Goal: Task Accomplishment & Management: Complete application form

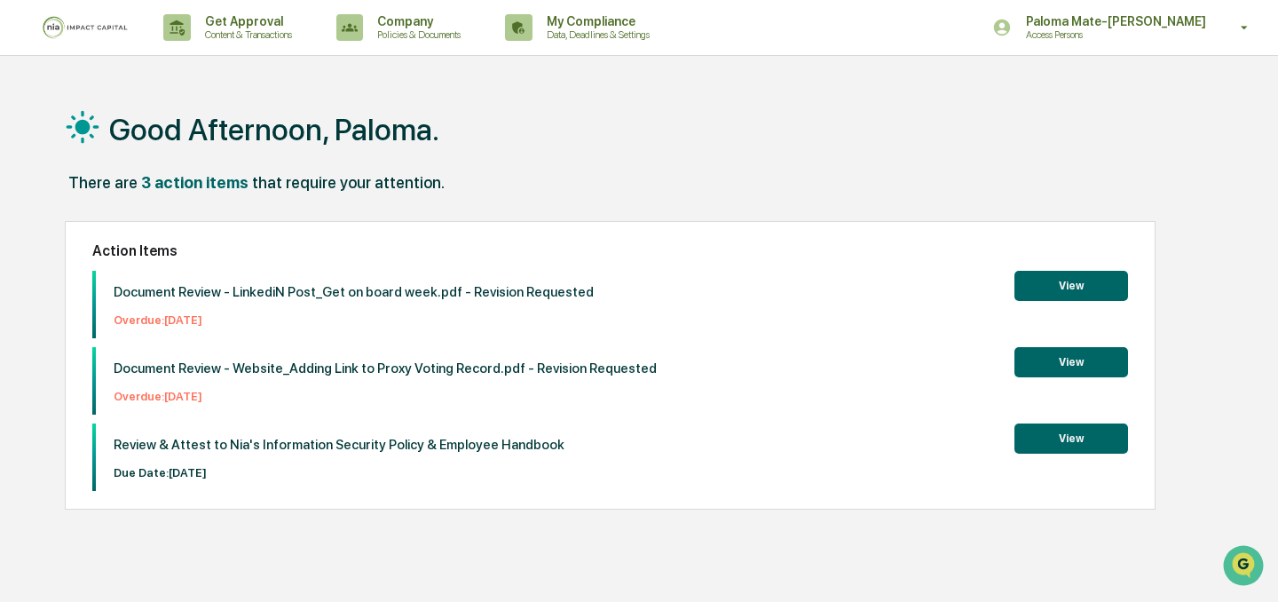
click at [191, 184] on div "3 action items" at bounding box center [194, 182] width 107 height 19
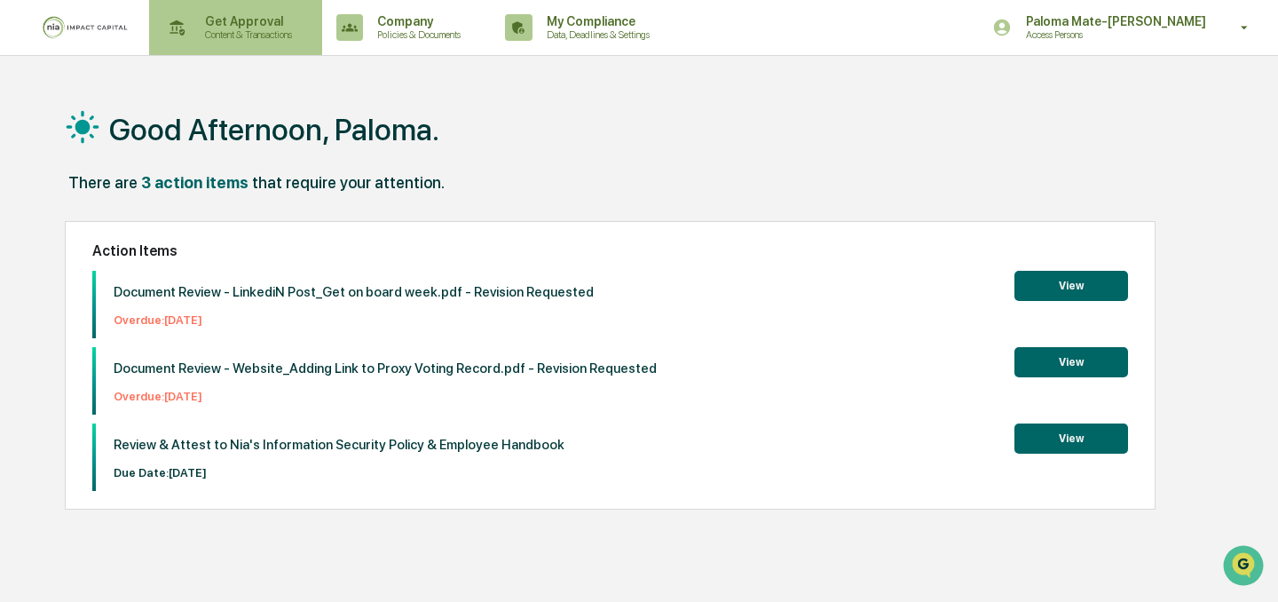
click at [245, 26] on p "Get Approval" at bounding box center [246, 21] width 110 height 14
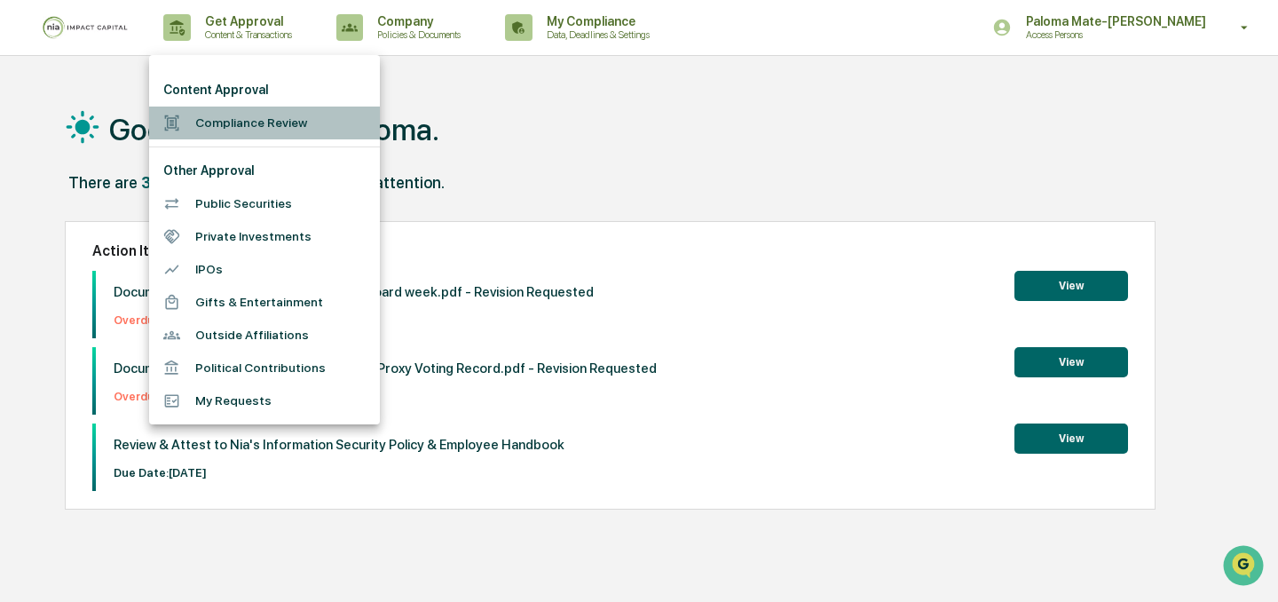
click at [249, 118] on li "Compliance Review" at bounding box center [264, 123] width 231 height 33
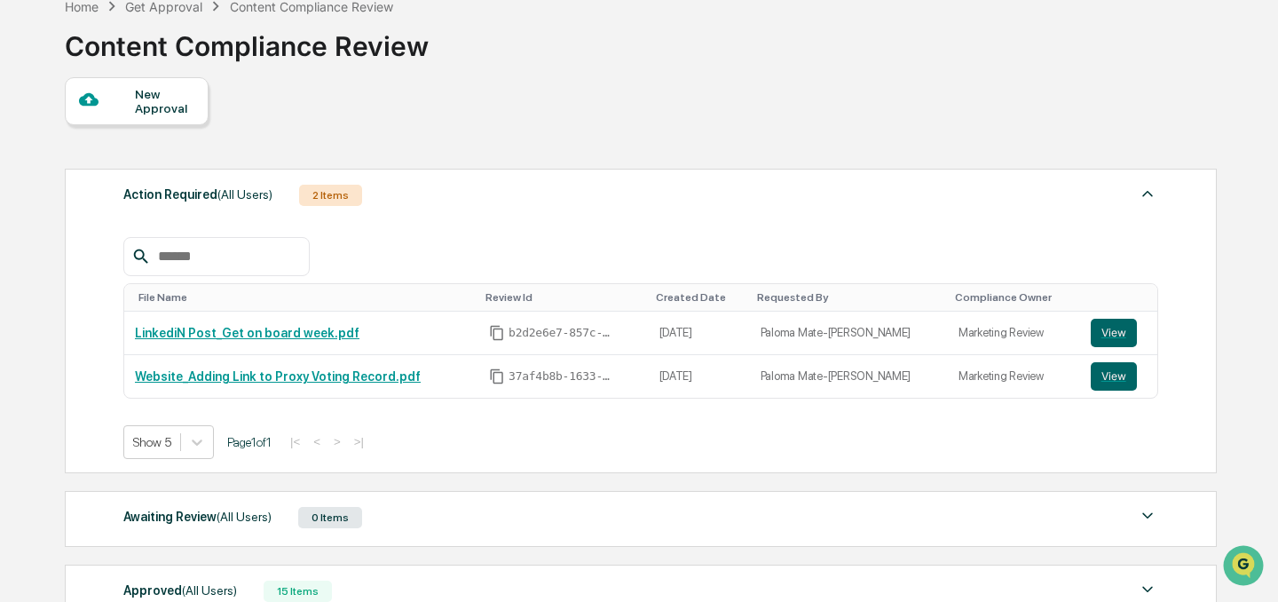
scroll to position [90, 0]
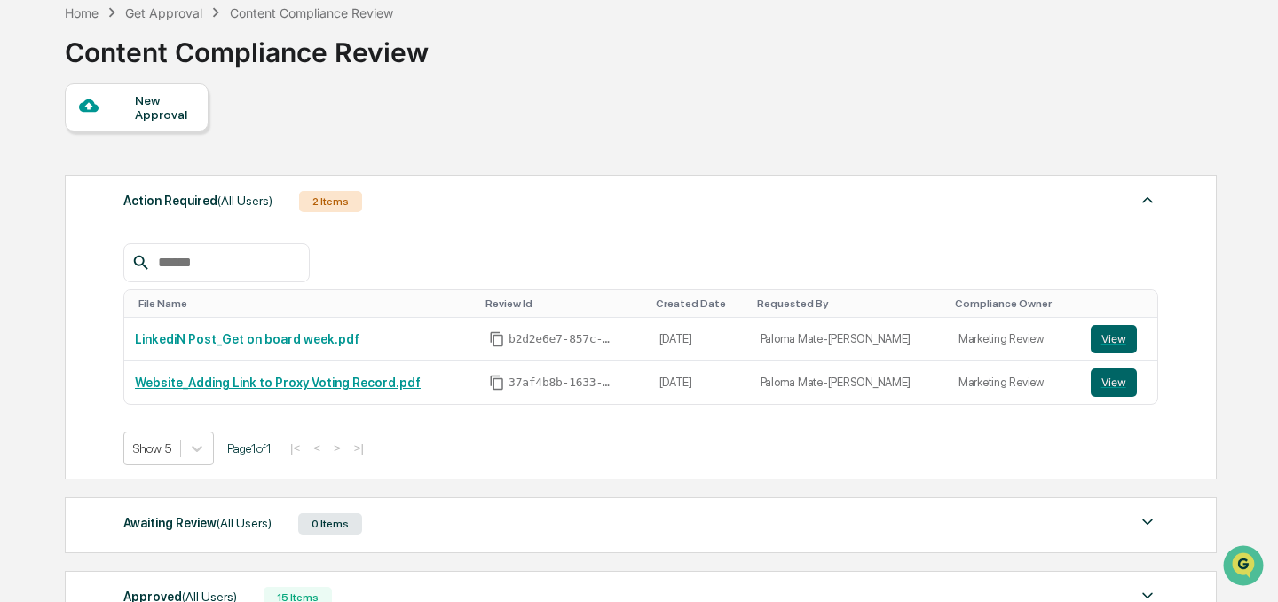
click at [163, 111] on div "New Approval" at bounding box center [164, 107] width 59 height 28
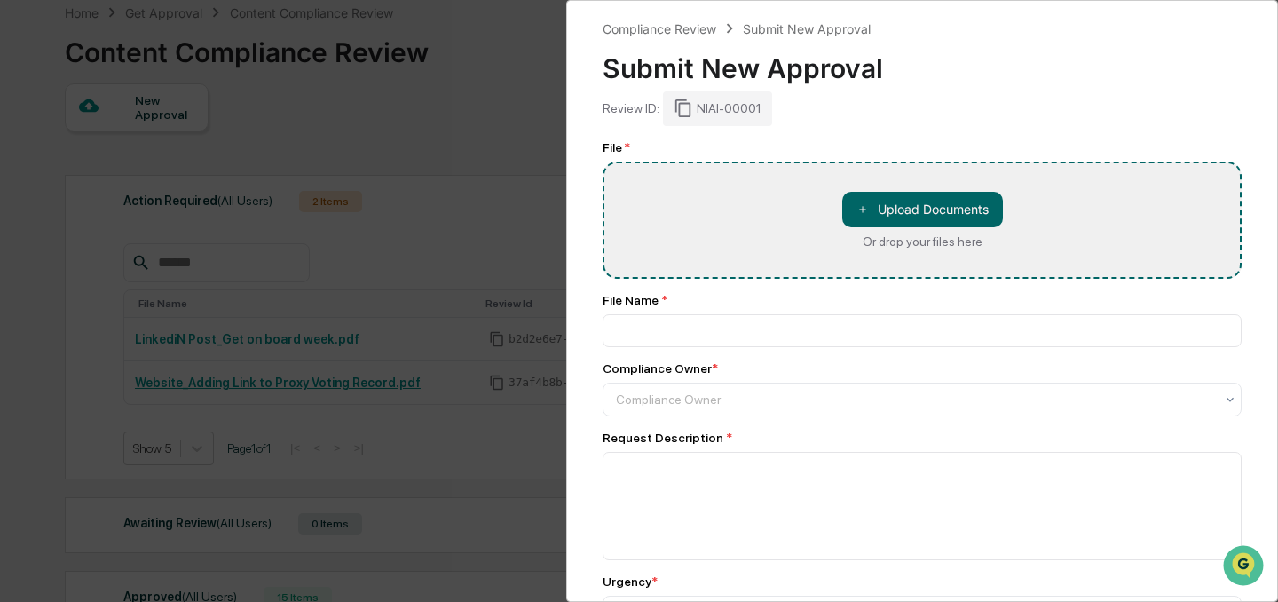
type input "**********"
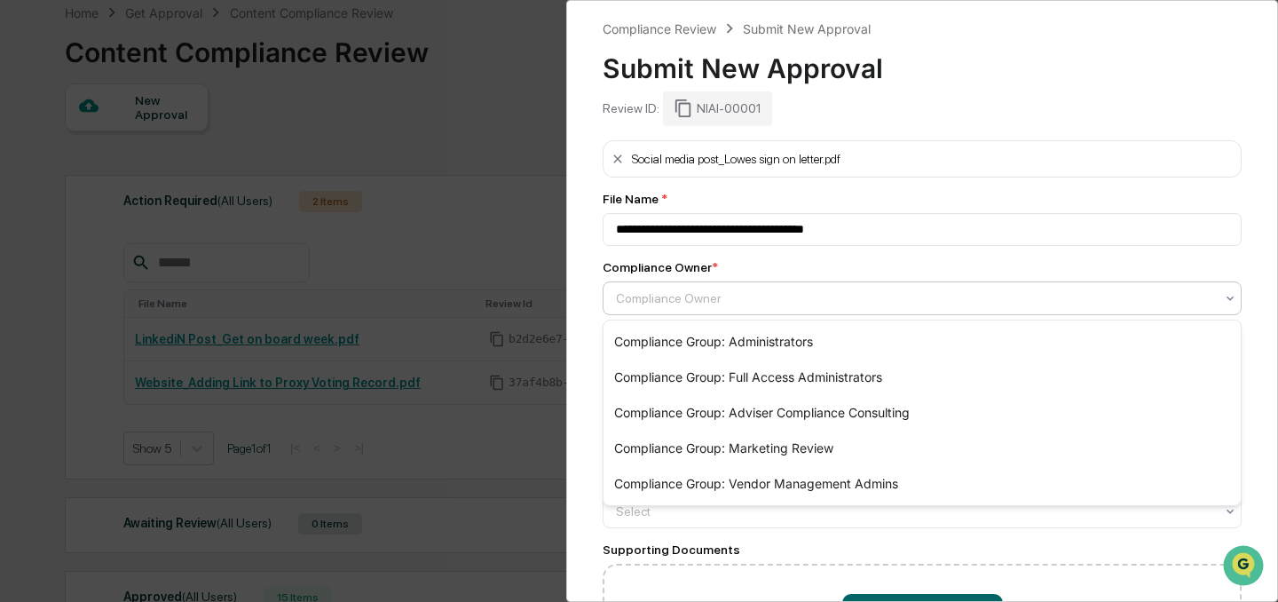
click at [755, 301] on div at bounding box center [915, 298] width 598 height 18
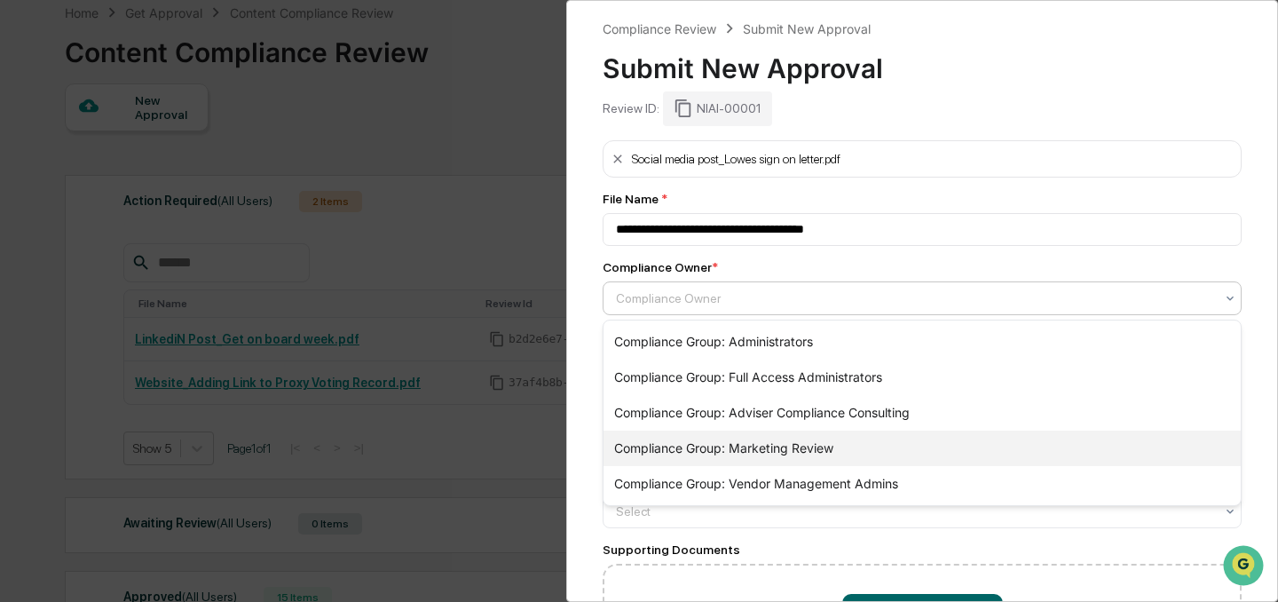
click at [743, 438] on div "Compliance Group: Marketing Review" at bounding box center [922, 448] width 637 height 36
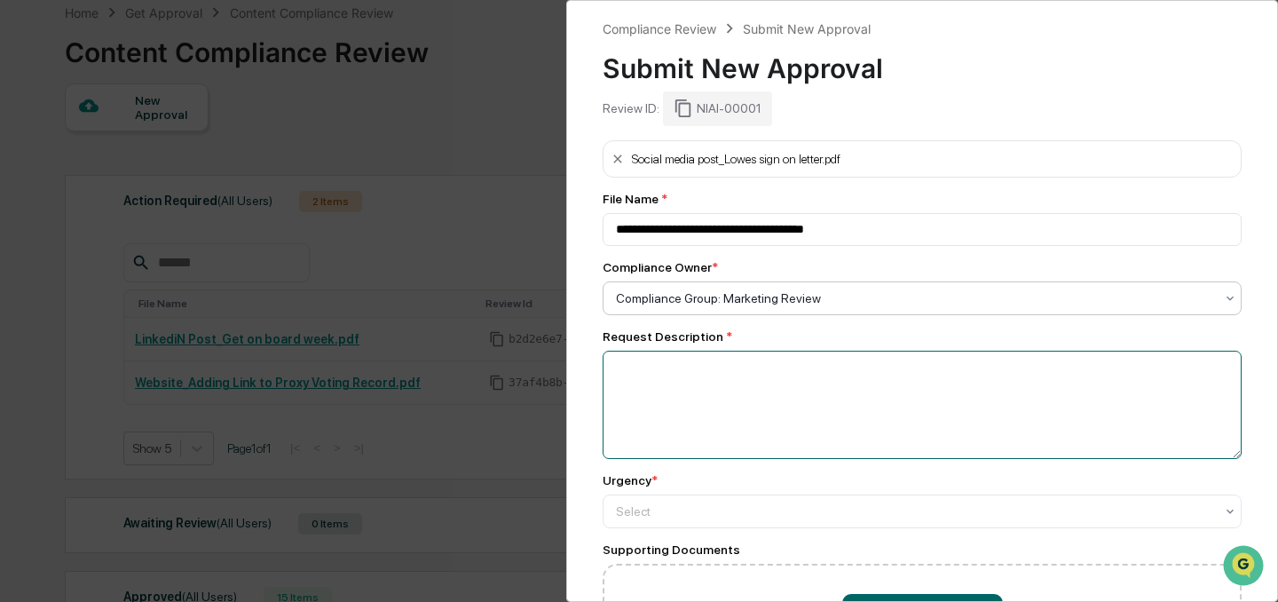
click at [721, 397] on textarea at bounding box center [922, 405] width 639 height 108
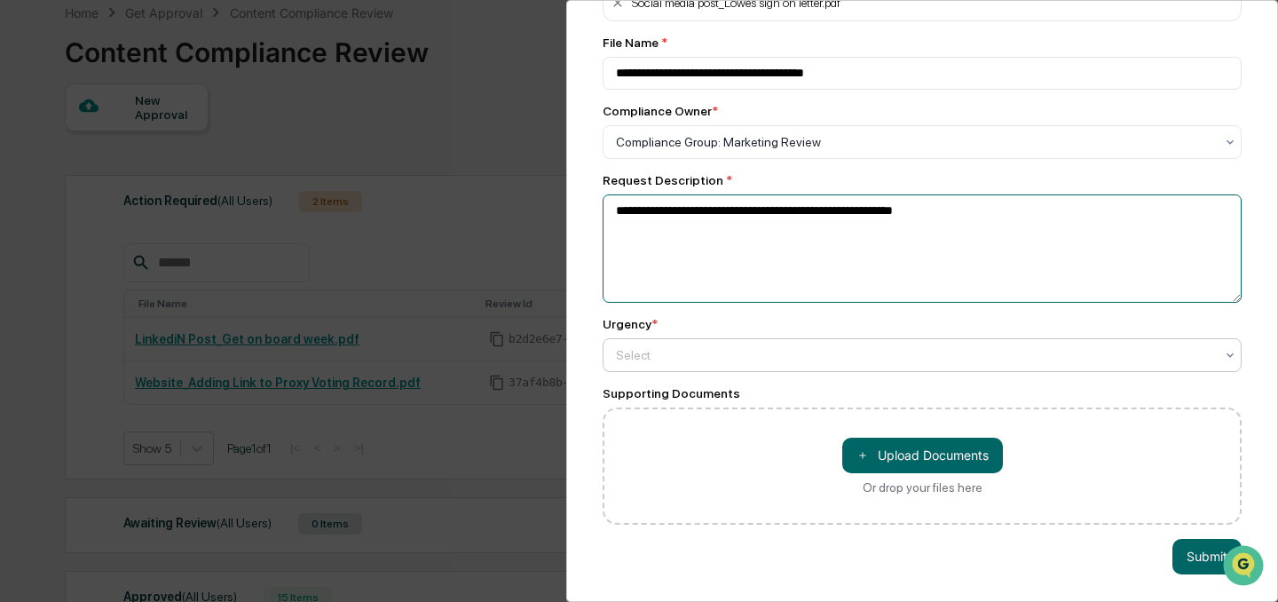
type textarea "**********"
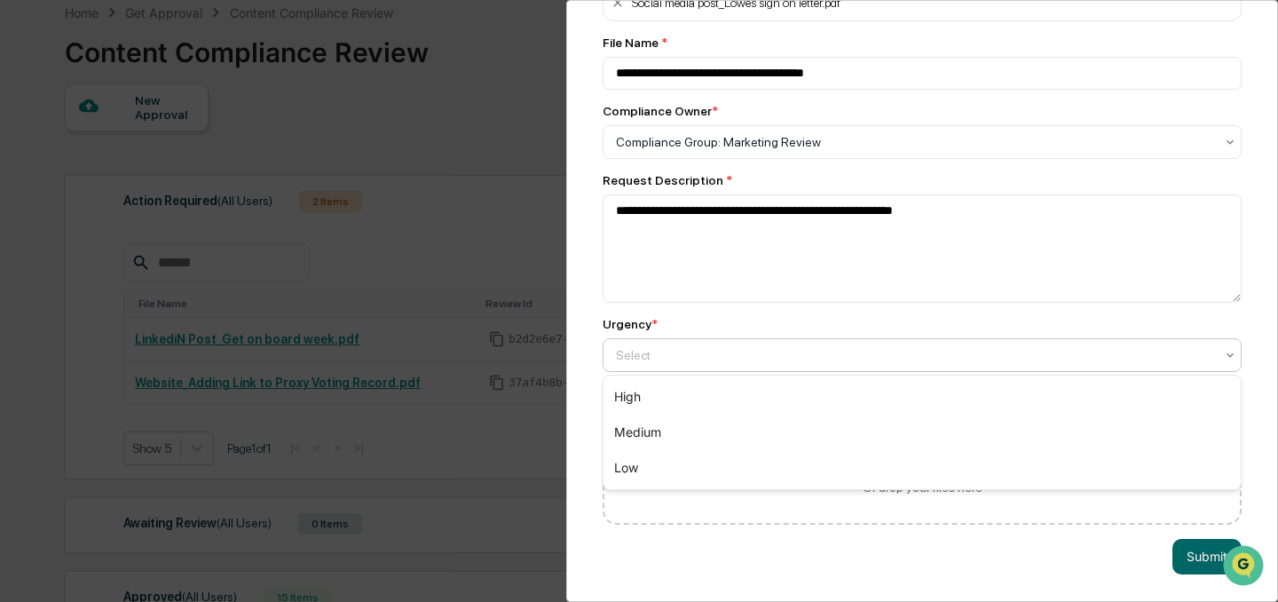
click at [646, 362] on div at bounding box center [915, 355] width 598 height 18
click at [667, 390] on div "High" at bounding box center [922, 397] width 637 height 36
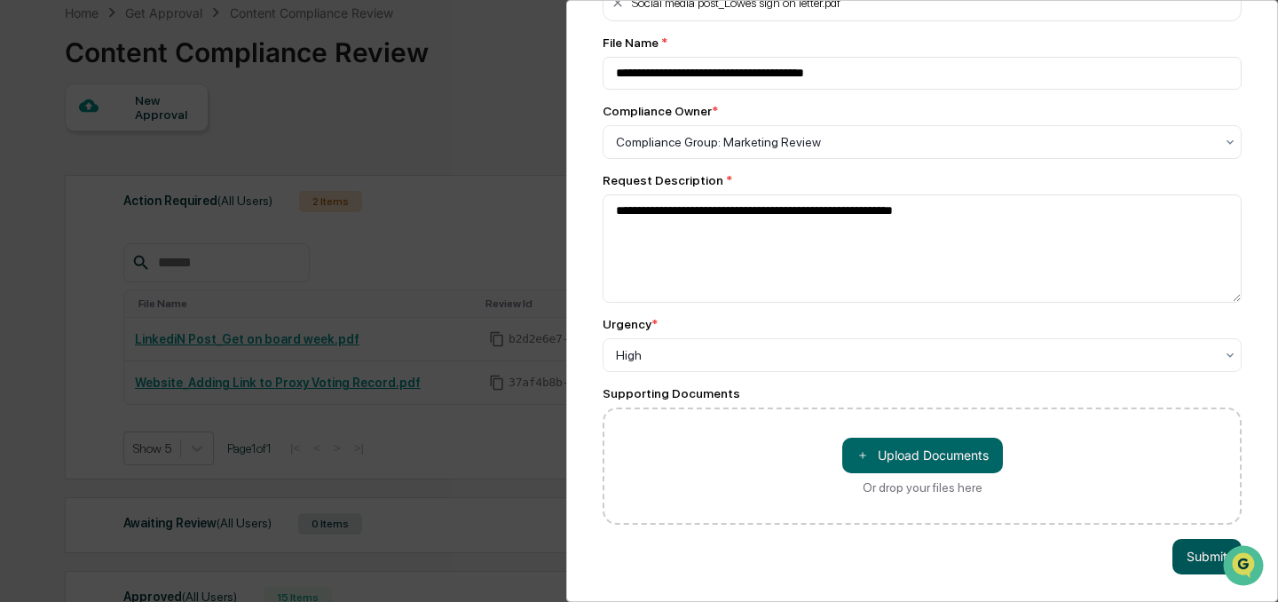
click at [1186, 549] on button "Submit" at bounding box center [1207, 557] width 69 height 36
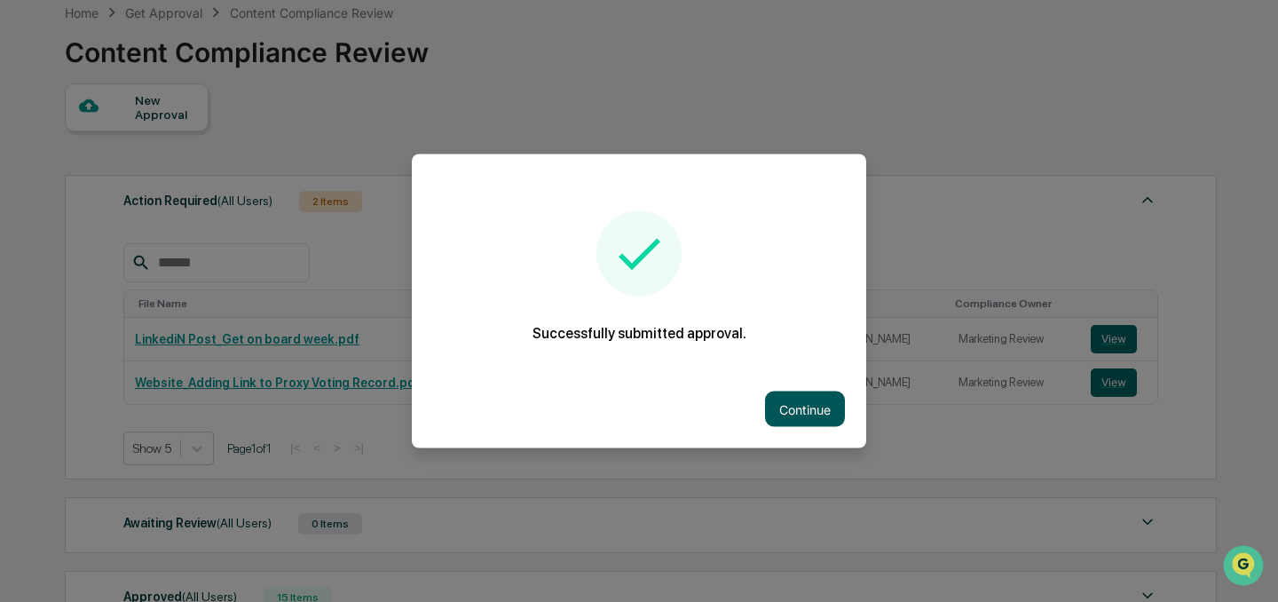
click at [790, 414] on button "Continue" at bounding box center [805, 409] width 80 height 36
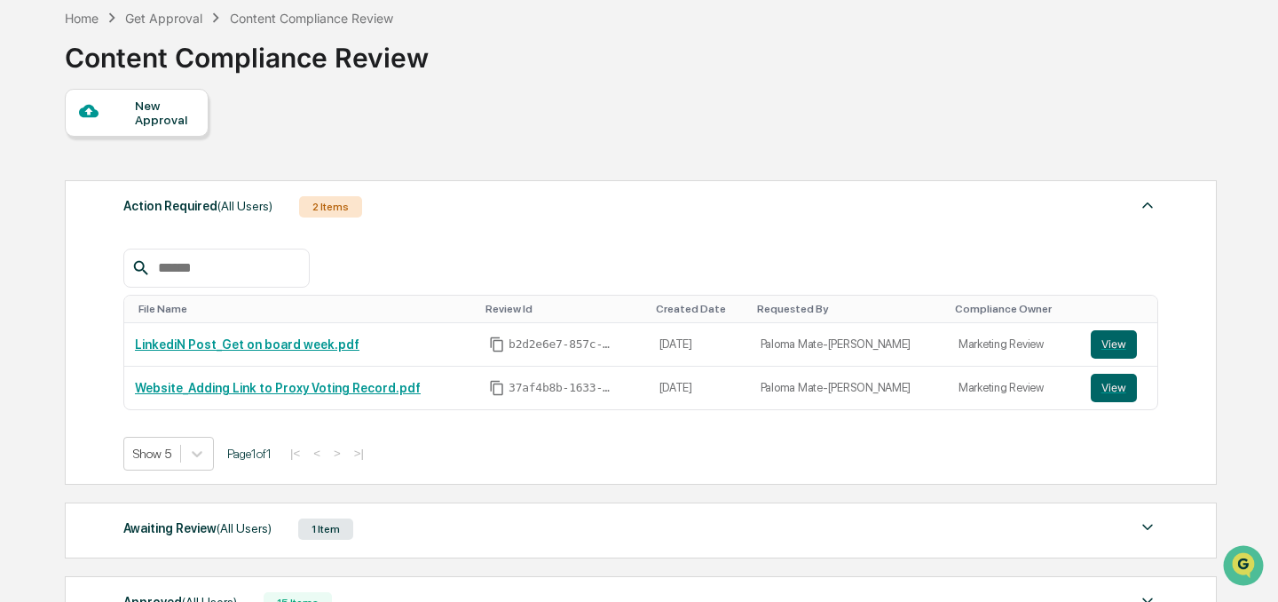
scroll to position [90, 0]
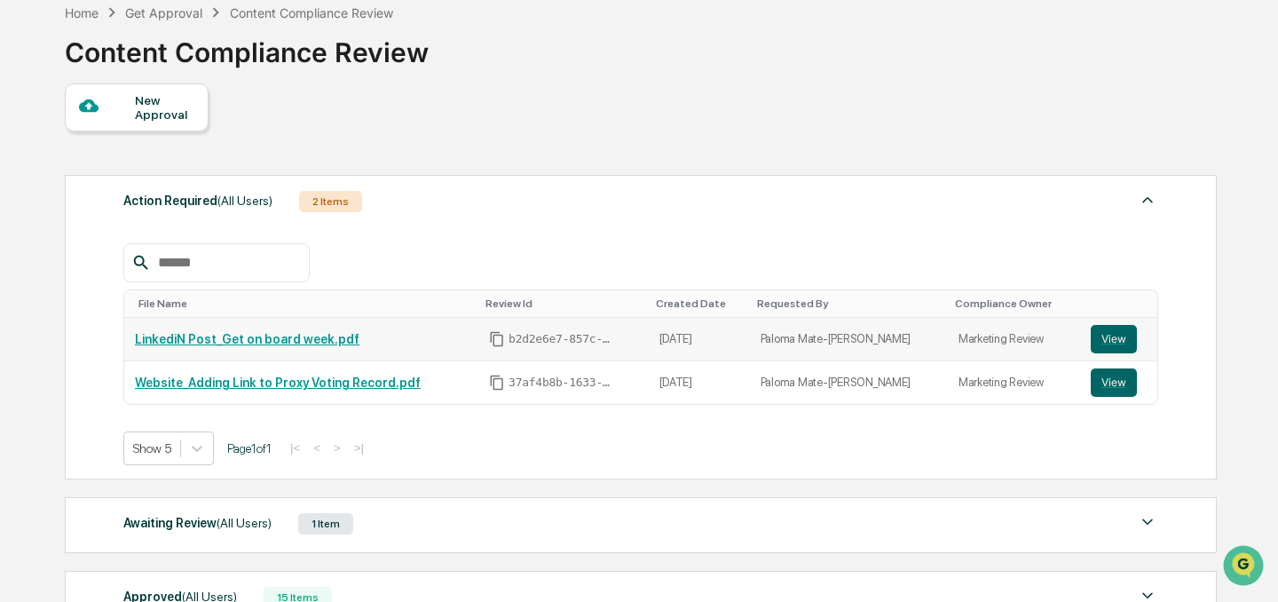
click at [265, 329] on td "LinkediN Post_Get on board week.pdf" at bounding box center [301, 339] width 354 height 43
click at [265, 337] on link "LinkediN Post_Get on board week.pdf" at bounding box center [247, 339] width 225 height 14
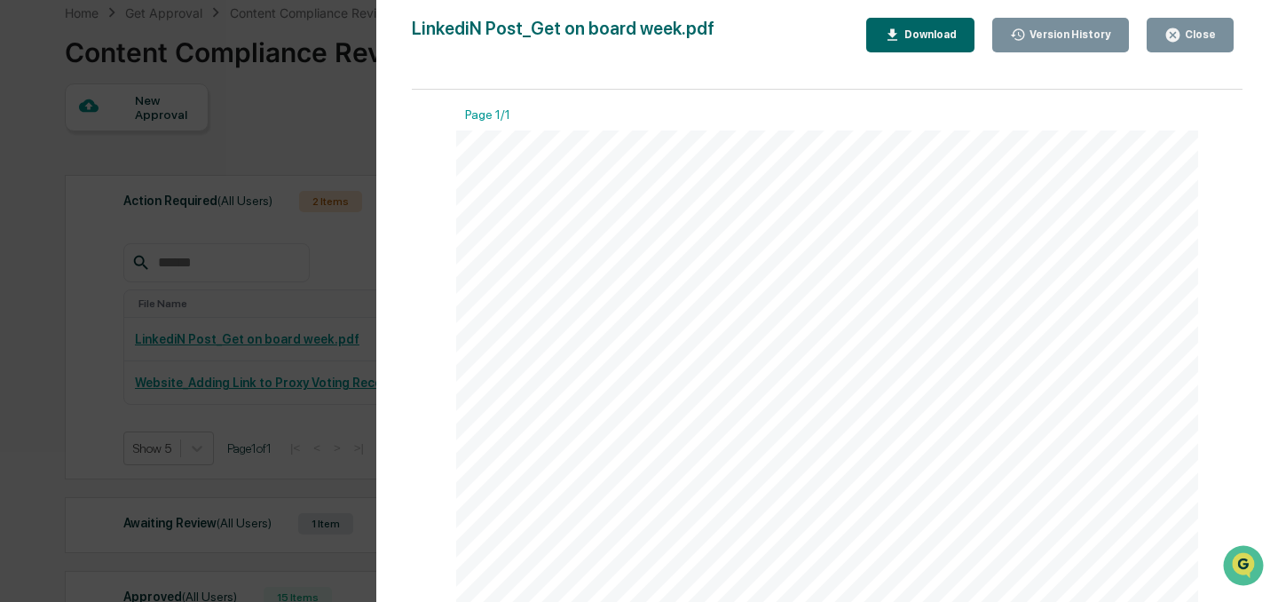
click at [1174, 28] on icon "button" at bounding box center [1172, 34] width 13 height 13
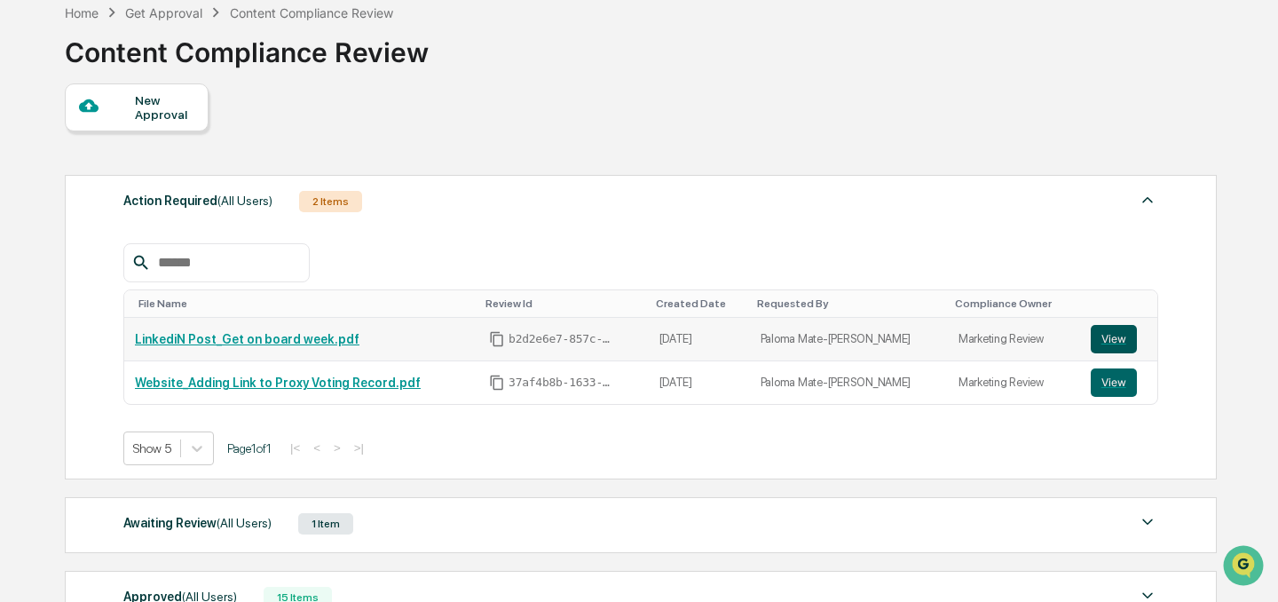
click at [1118, 336] on button "View" at bounding box center [1114, 339] width 46 height 28
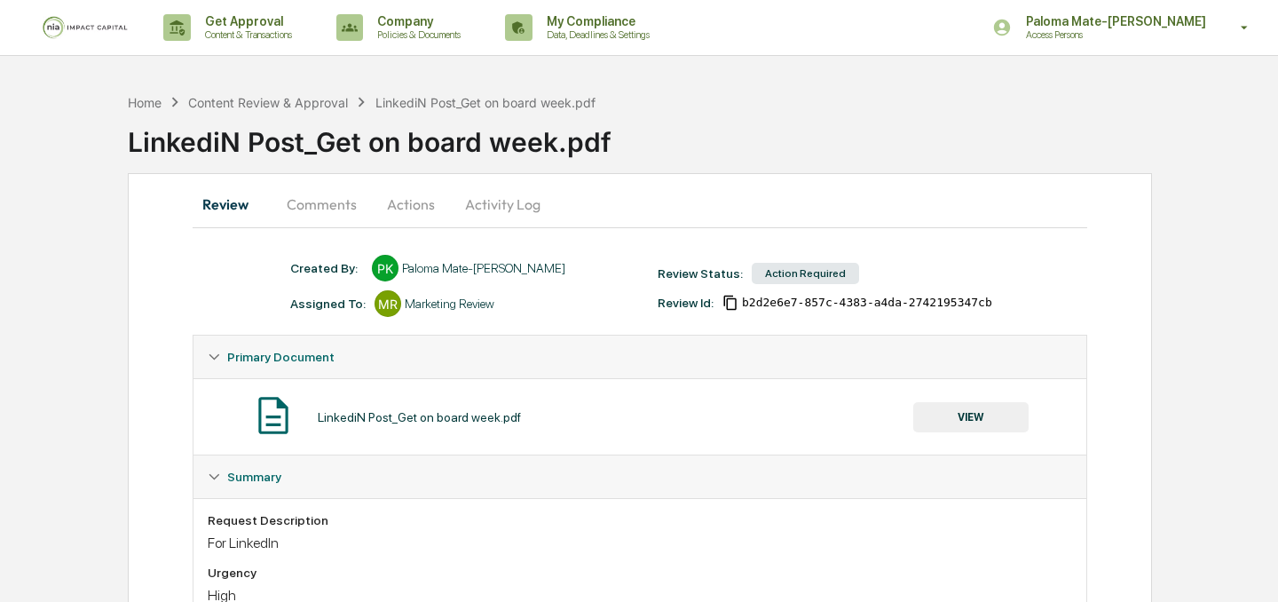
click at [629, 432] on div "LinkediN Post_Get on board week.pdf VIEW" at bounding box center [640, 416] width 865 height 47
click at [333, 211] on button "Comments" at bounding box center [322, 204] width 99 height 43
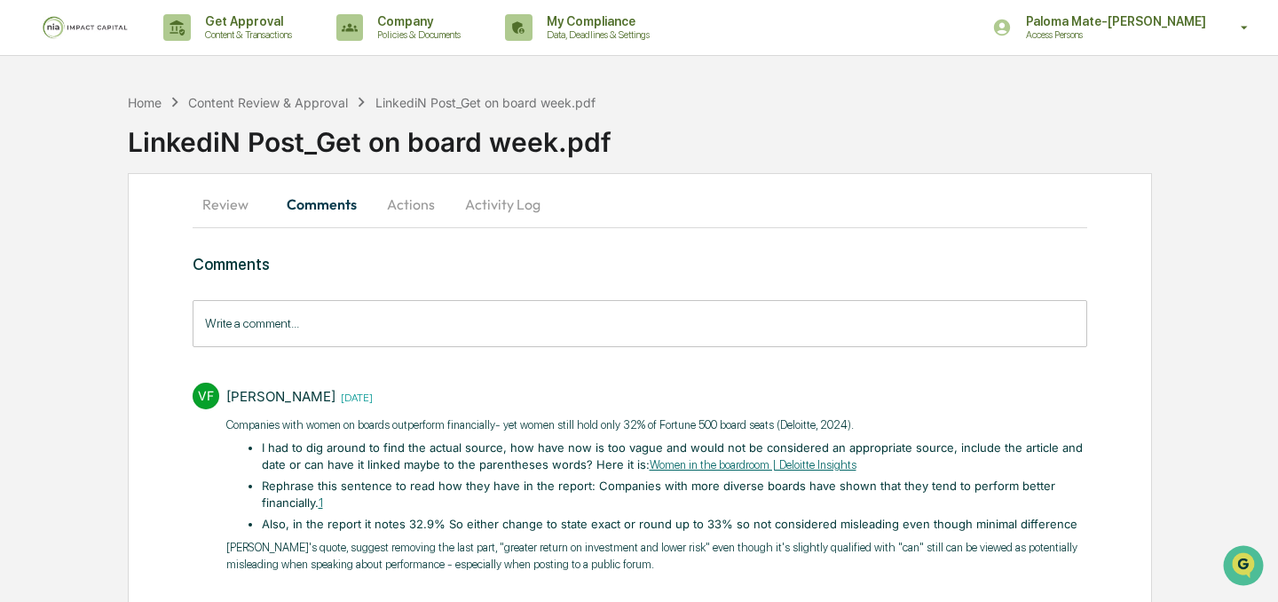
scroll to position [48, 0]
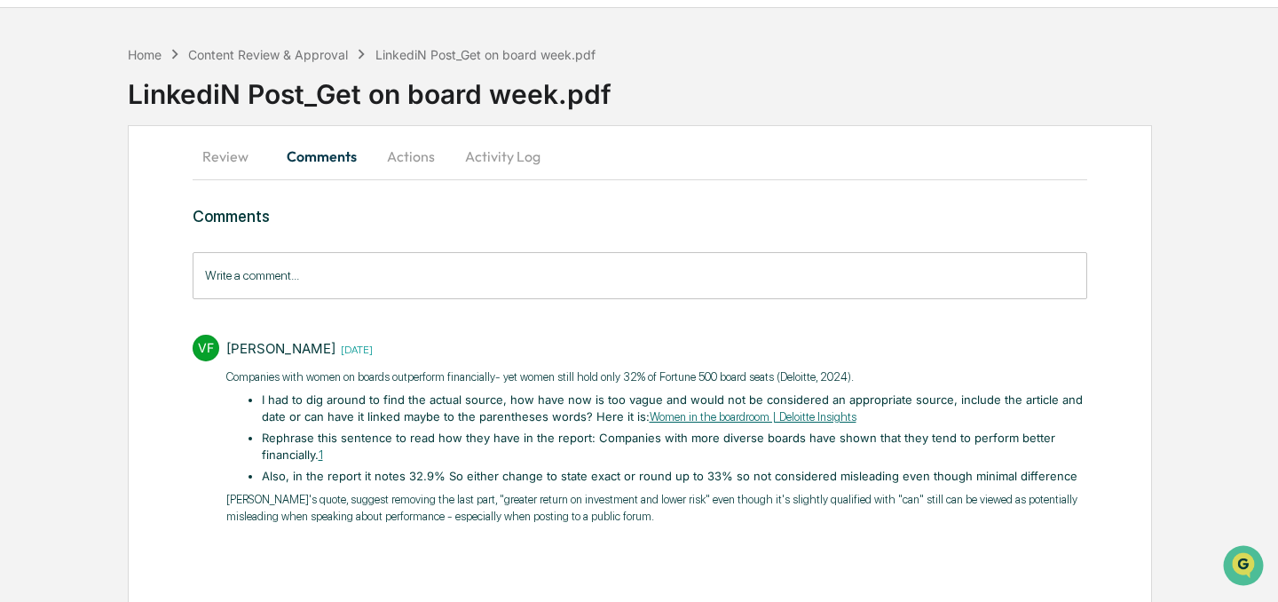
click at [857, 418] on link "Women in the boardroom | Deloitte Insights" at bounding box center [753, 416] width 207 height 13
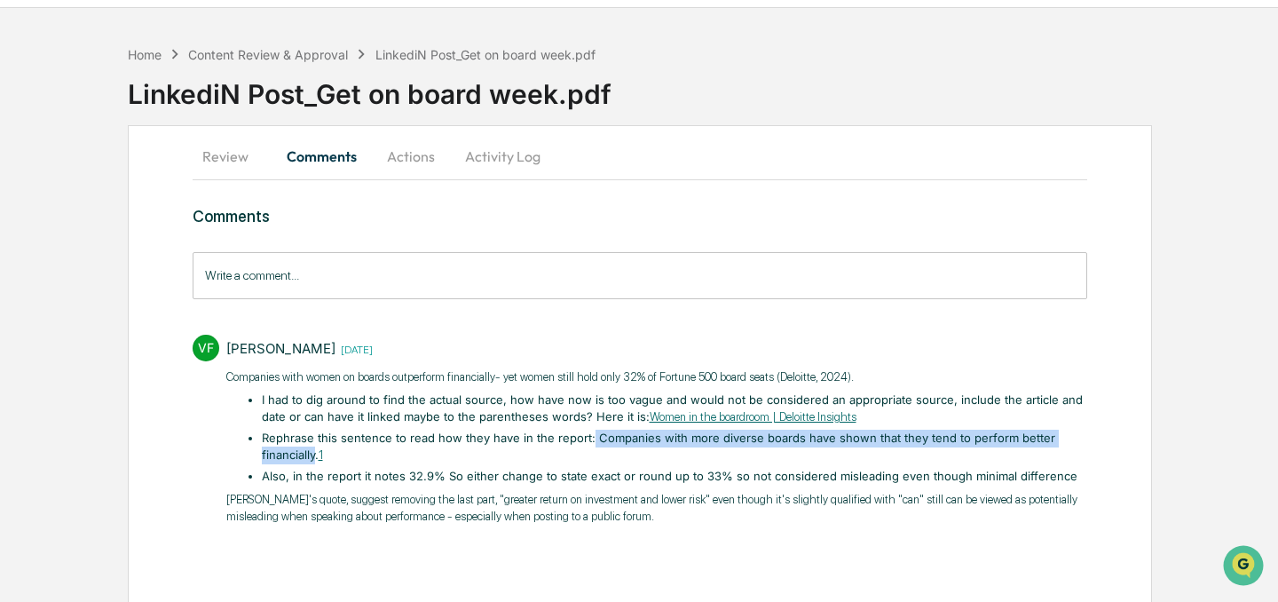
drag, startPoint x: 587, startPoint y: 438, endPoint x: 314, endPoint y: 455, distance: 273.1
click at [314, 455] on li "Rephrase this sentence to read how they have in the report: Companies with more…" at bounding box center [675, 447] width 826 height 35
copy li "Companies with more diverse boards have shown that they tend to perform better …"
click at [515, 475] on li "Also, in the report it notes 32.9% So either change to state exact or round up …" at bounding box center [675, 477] width 826 height 18
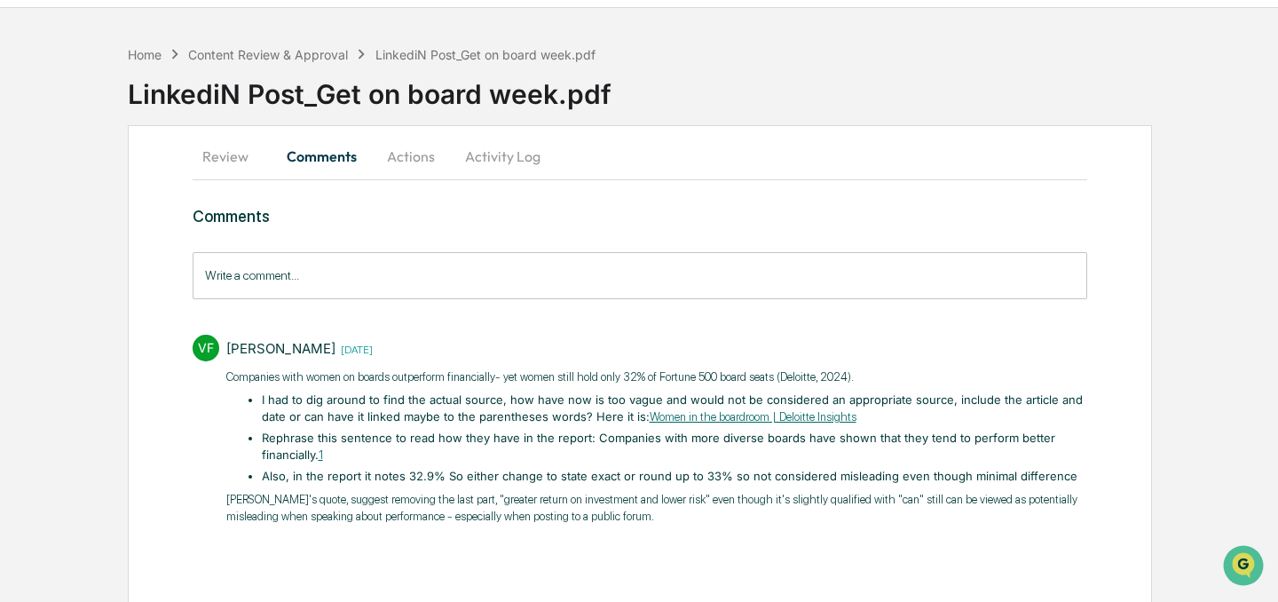
click at [241, 154] on button "Review" at bounding box center [233, 156] width 80 height 43
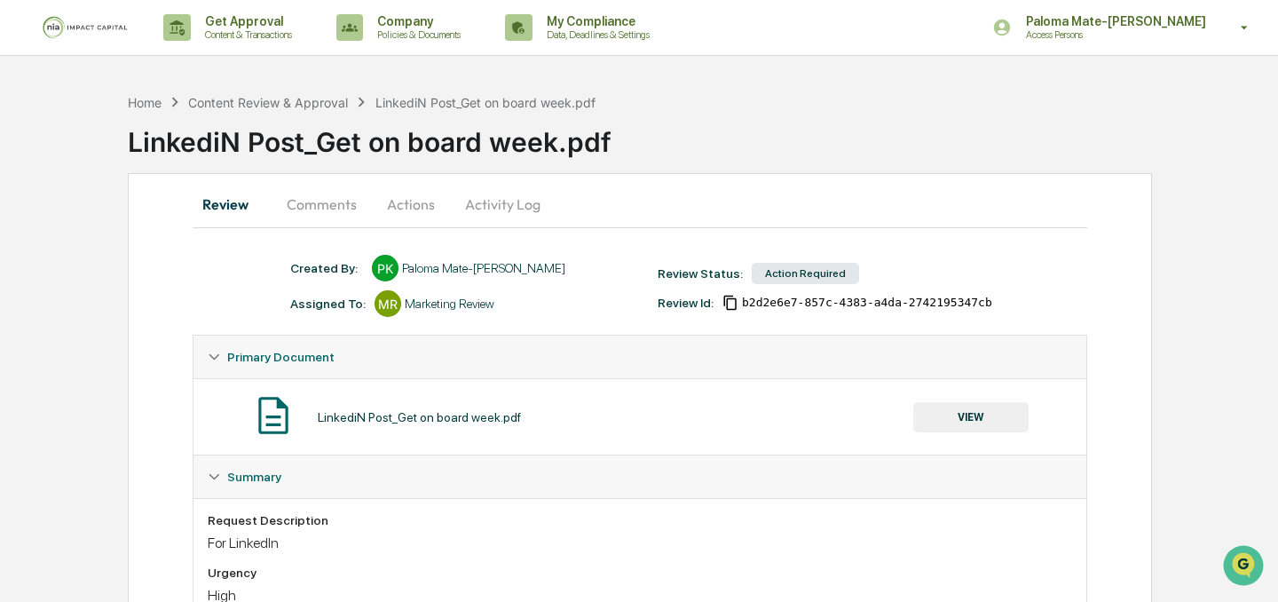
click at [967, 408] on button "VIEW" at bounding box center [970, 417] width 115 height 30
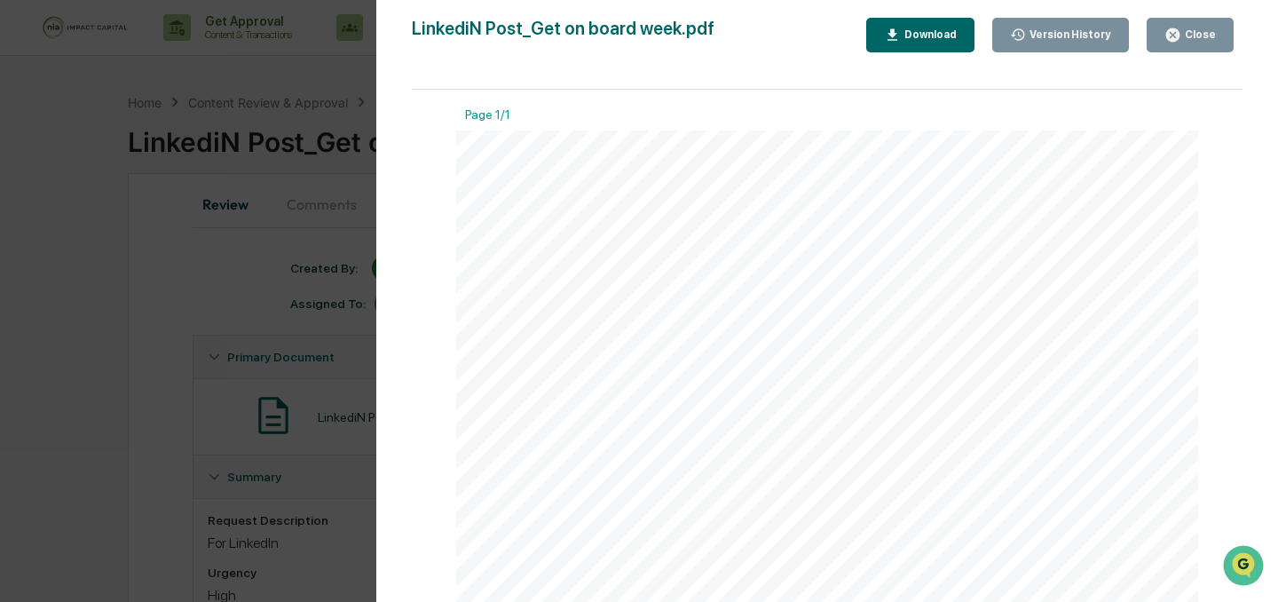
click at [1211, 40] on div "Close" at bounding box center [1198, 34] width 35 height 12
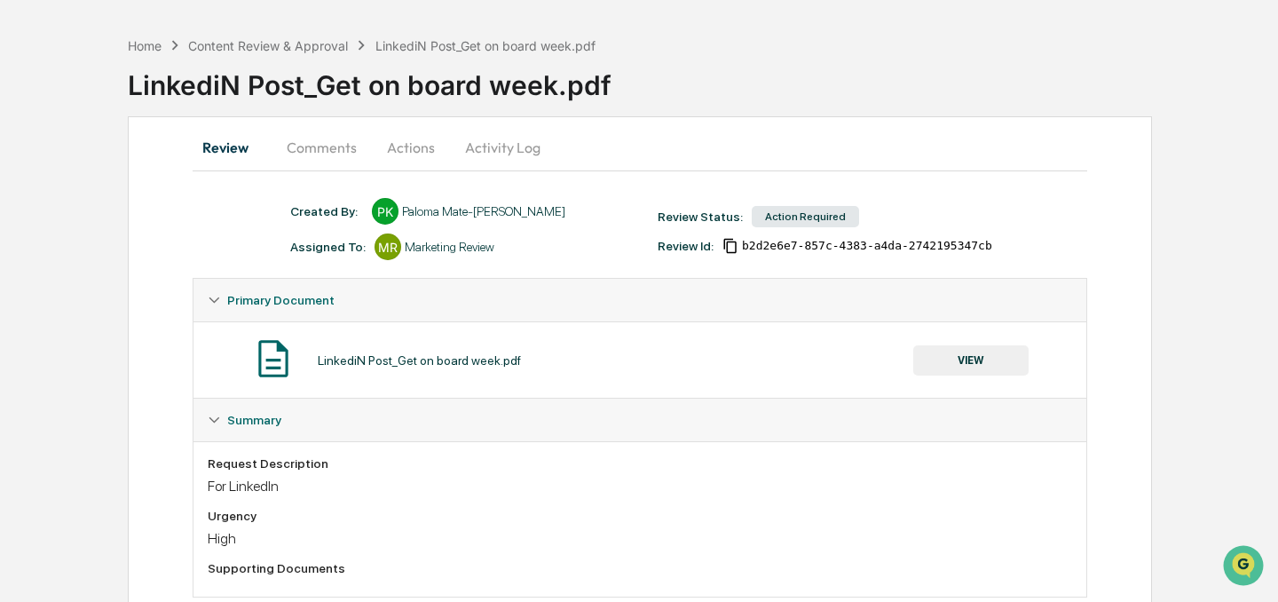
scroll to position [4, 0]
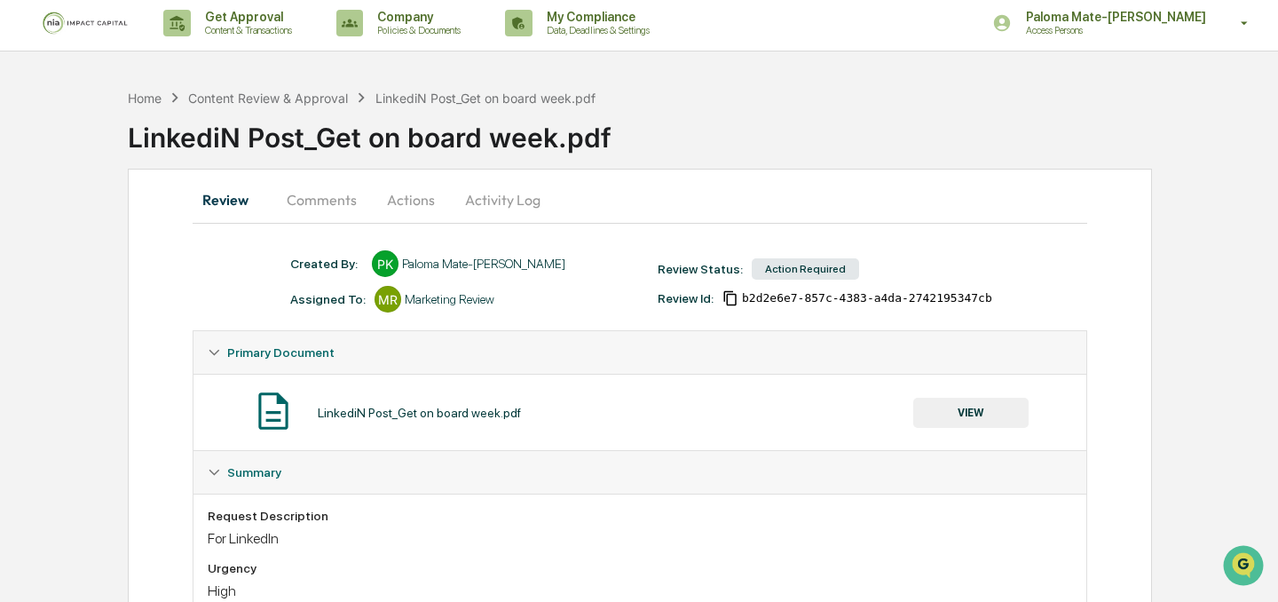
click at [386, 198] on button "Actions" at bounding box center [411, 199] width 80 height 43
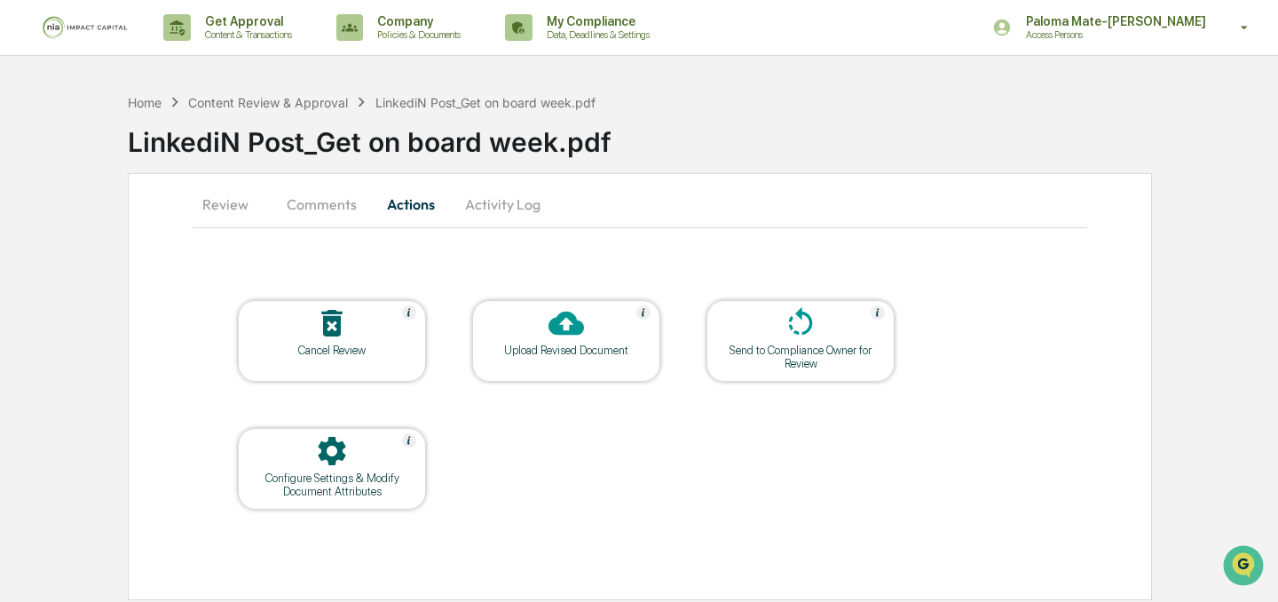
click at [584, 345] on div "Upload Revised Document" at bounding box center [566, 350] width 160 height 13
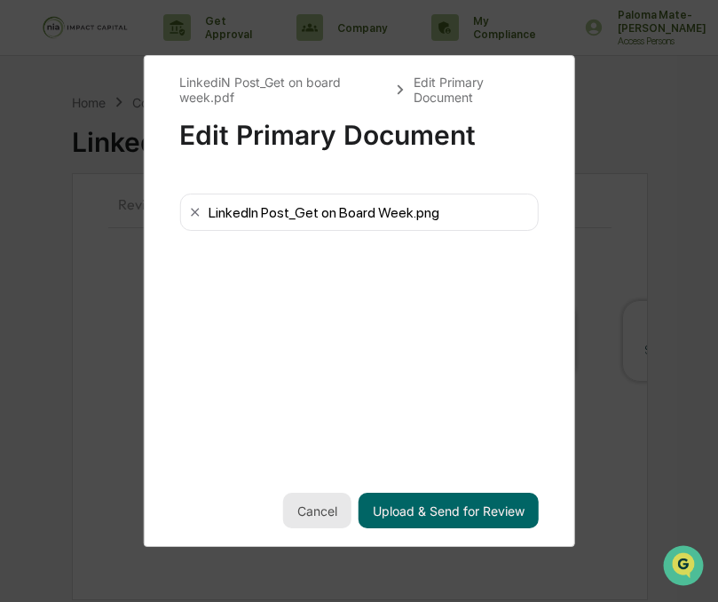
click at [313, 503] on button "Cancel" at bounding box center [317, 511] width 68 height 36
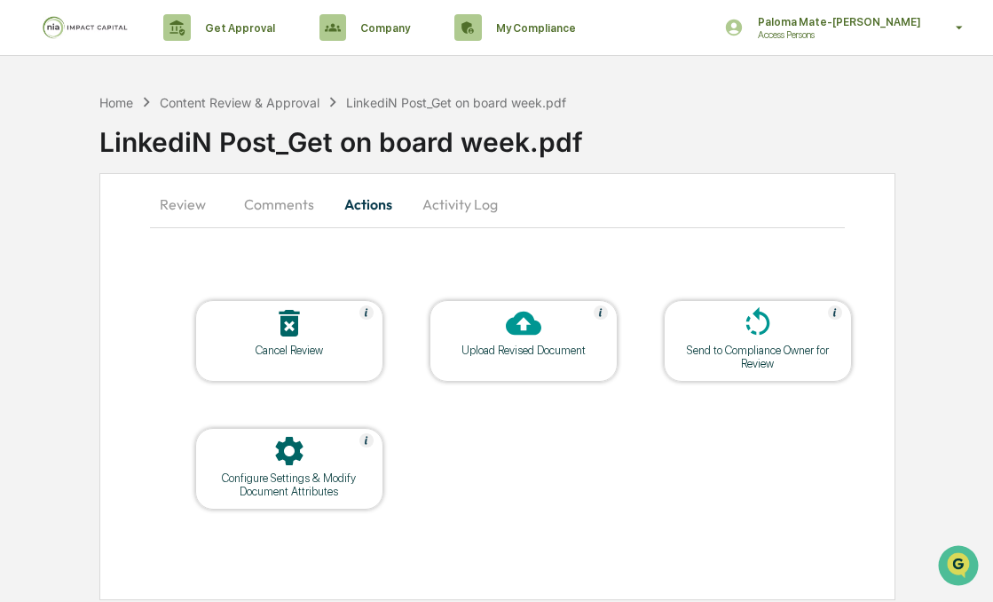
click at [306, 353] on div "Cancel Review" at bounding box center [289, 350] width 160 height 13
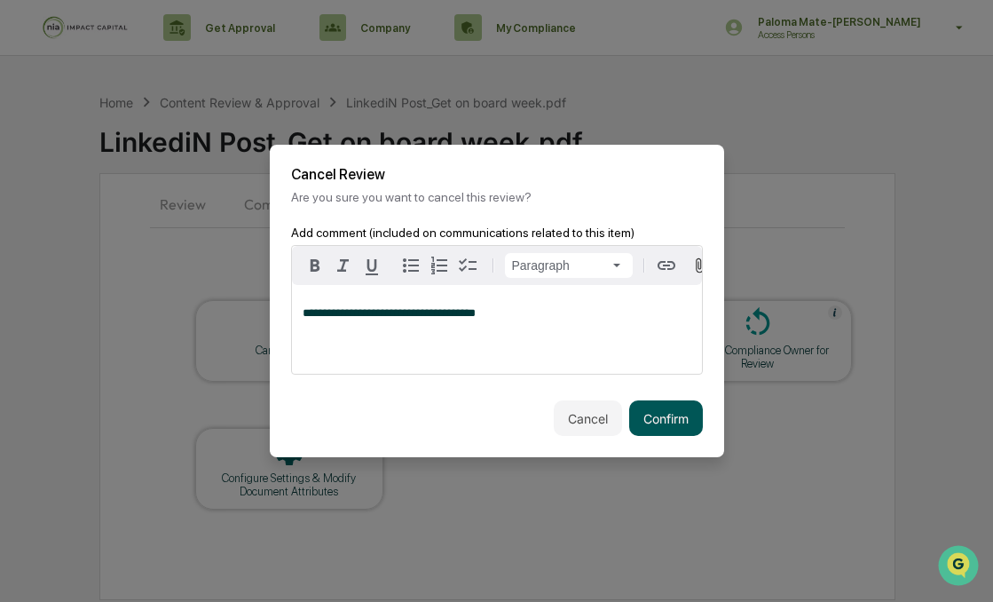
click at [668, 412] on button "Confirm" at bounding box center [666, 418] width 74 height 36
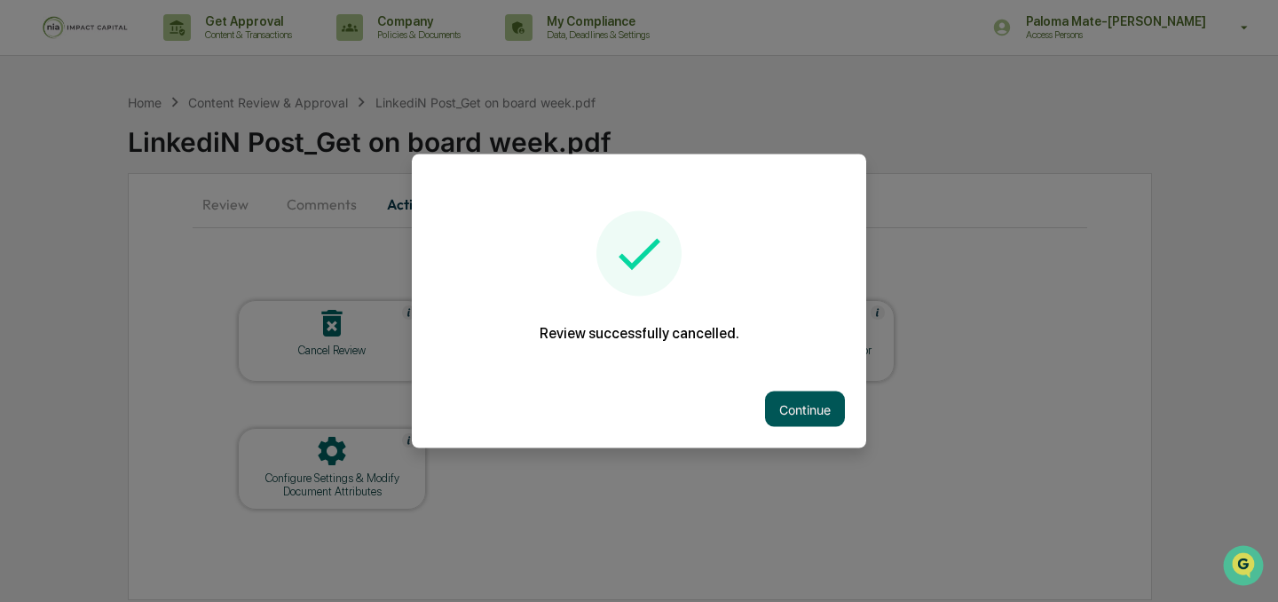
click at [799, 417] on button "Continue" at bounding box center [805, 409] width 80 height 36
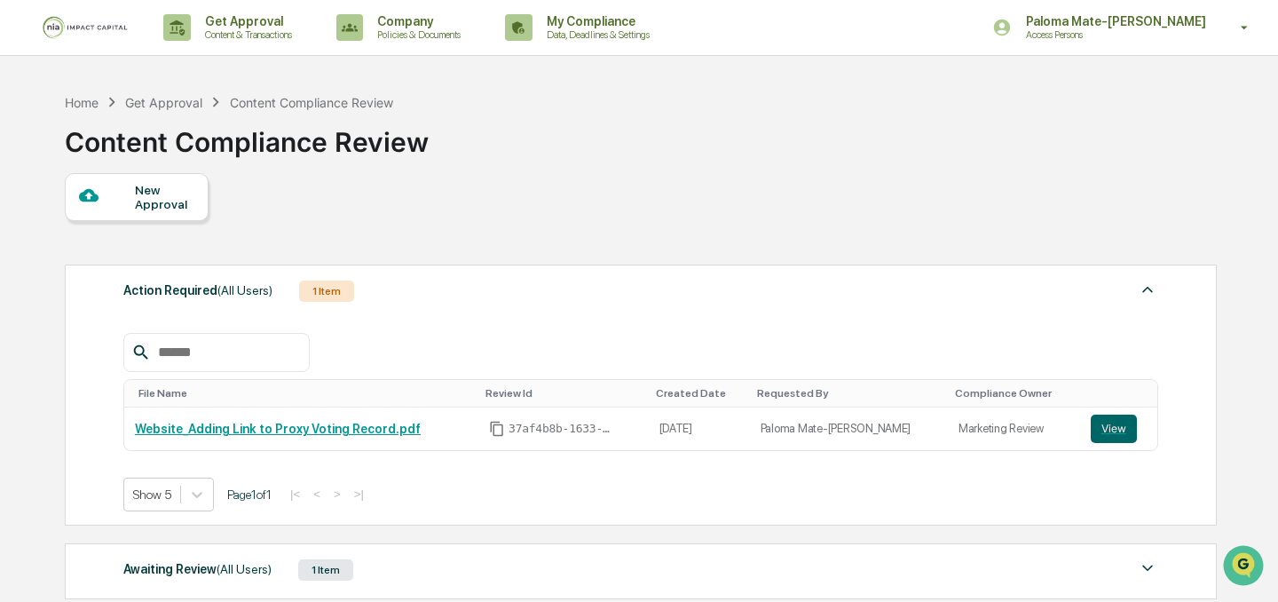
scroll to position [112, 0]
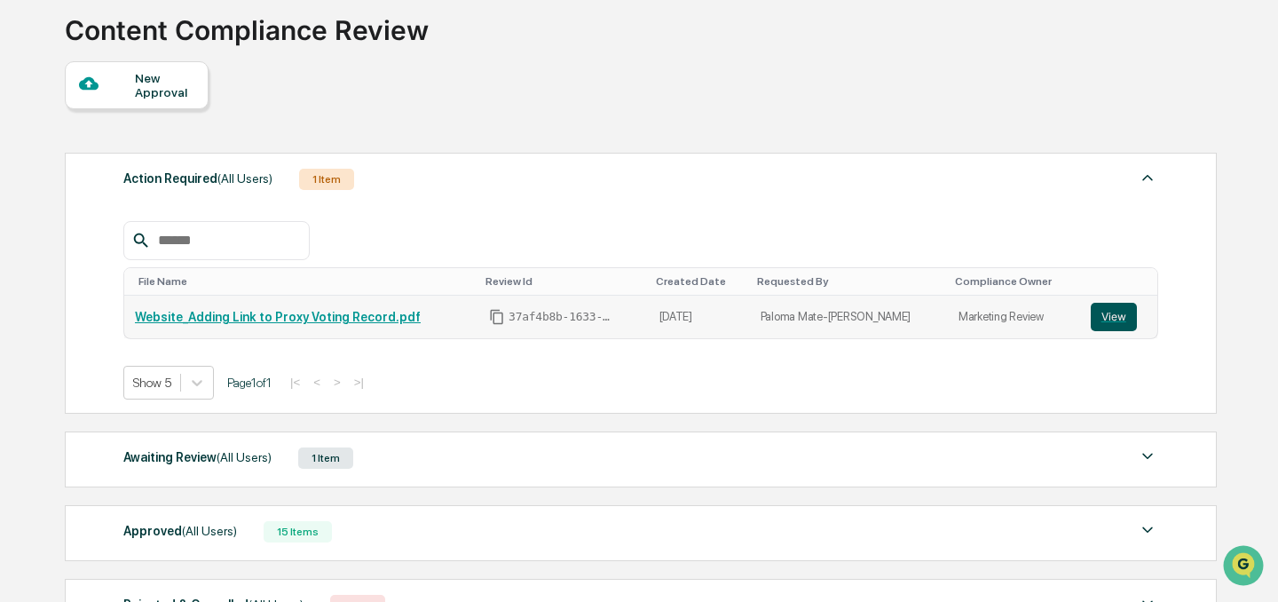
click at [1109, 328] on button "View" at bounding box center [1114, 317] width 46 height 28
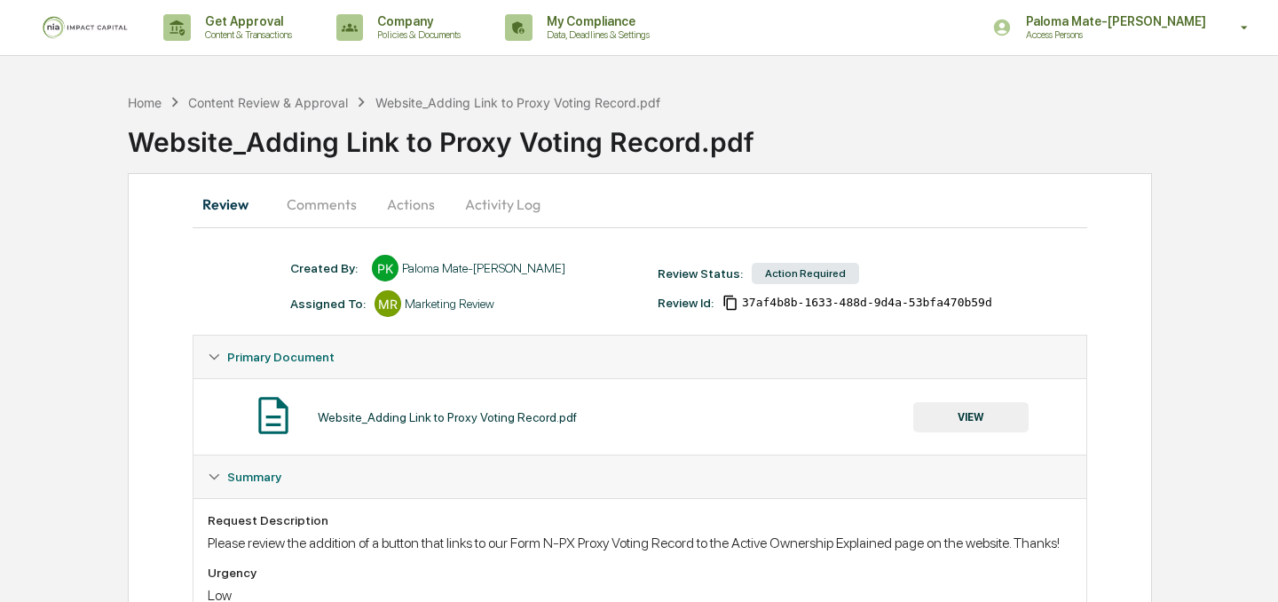
click at [317, 207] on button "Comments" at bounding box center [322, 204] width 99 height 43
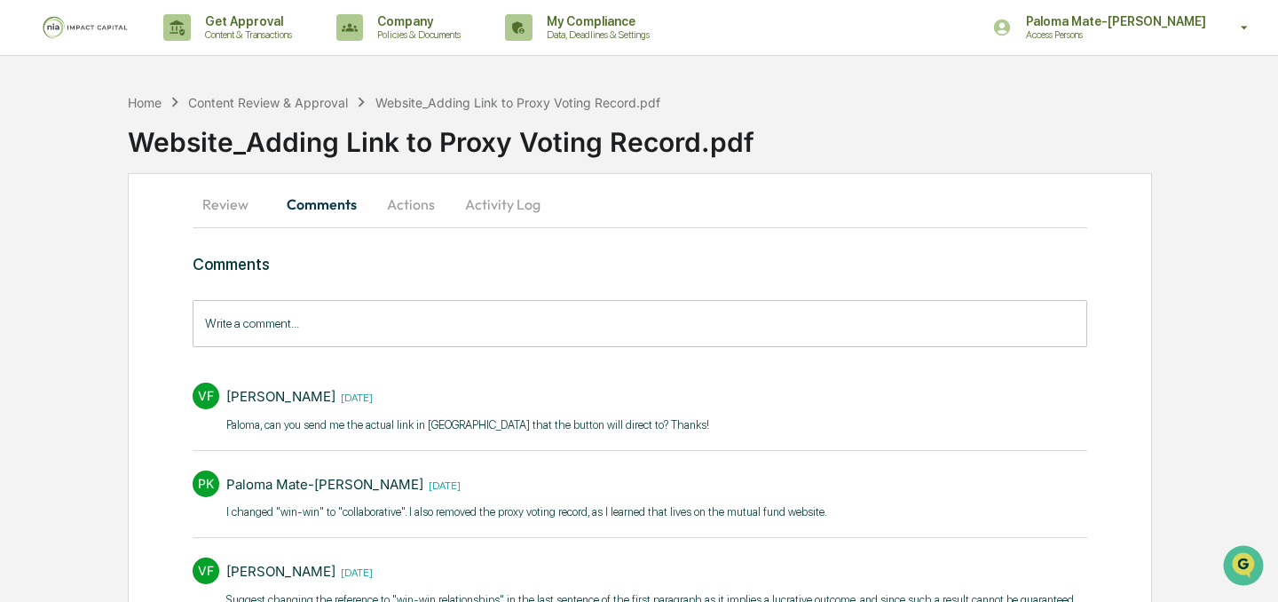
click at [574, 316] on input "Write a comment..." at bounding box center [640, 323] width 895 height 47
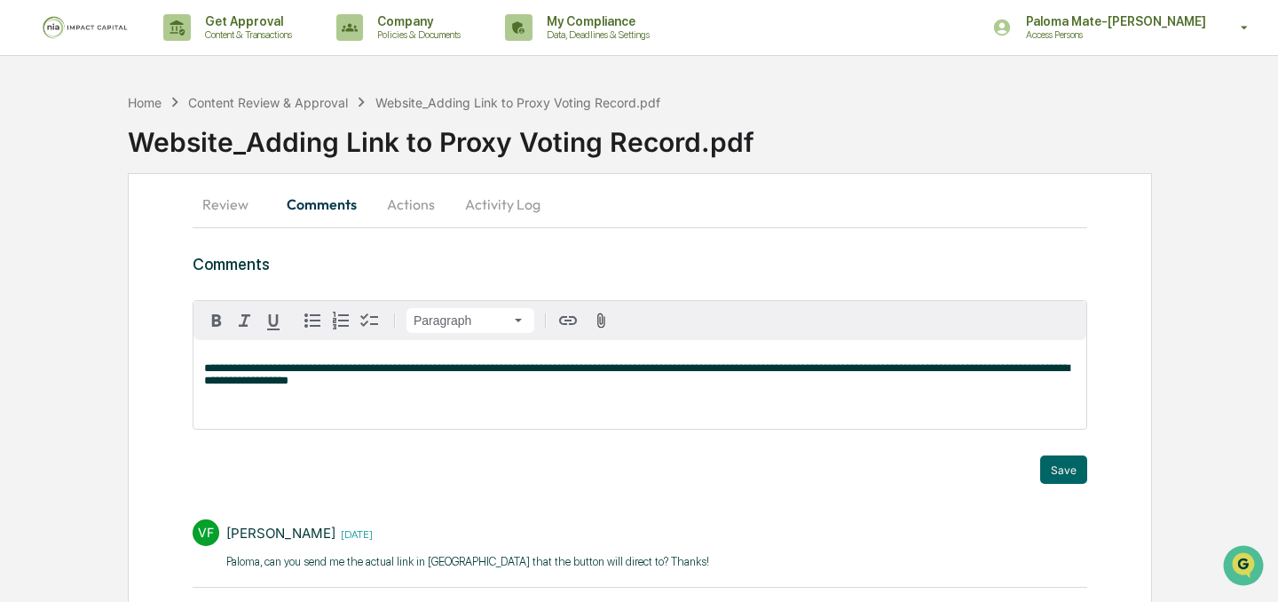
click at [642, 369] on span "**********" at bounding box center [636, 374] width 865 height 24
click at [1059, 471] on button "Save" at bounding box center [1063, 469] width 47 height 28
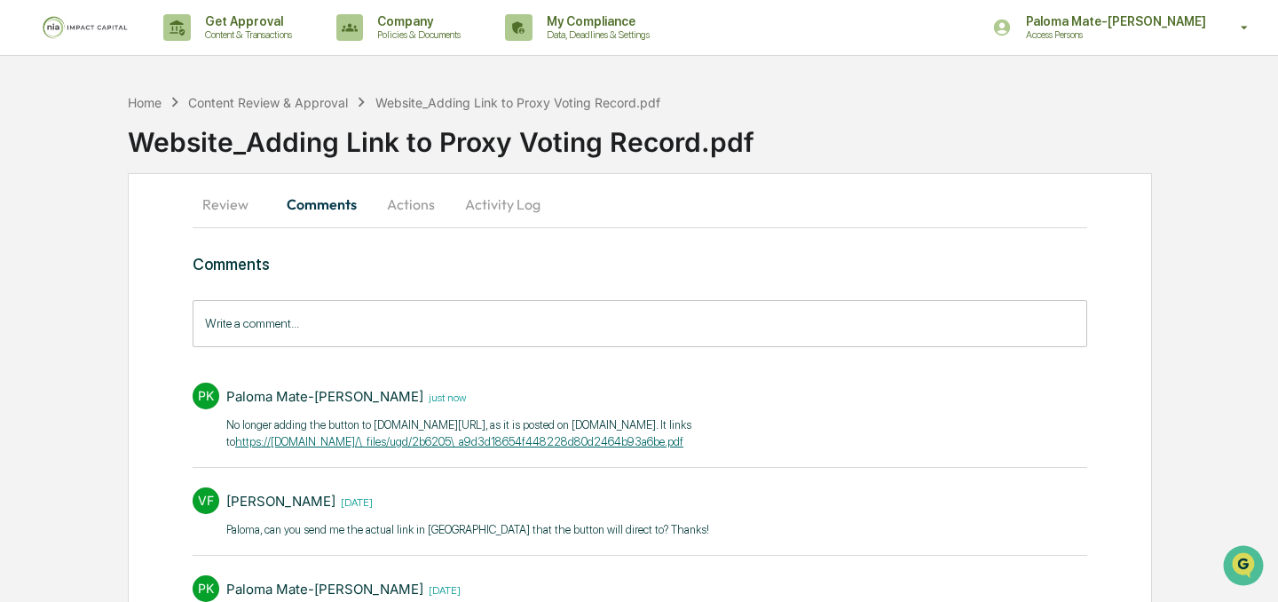
click at [230, 188] on button "Review" at bounding box center [233, 204] width 80 height 43
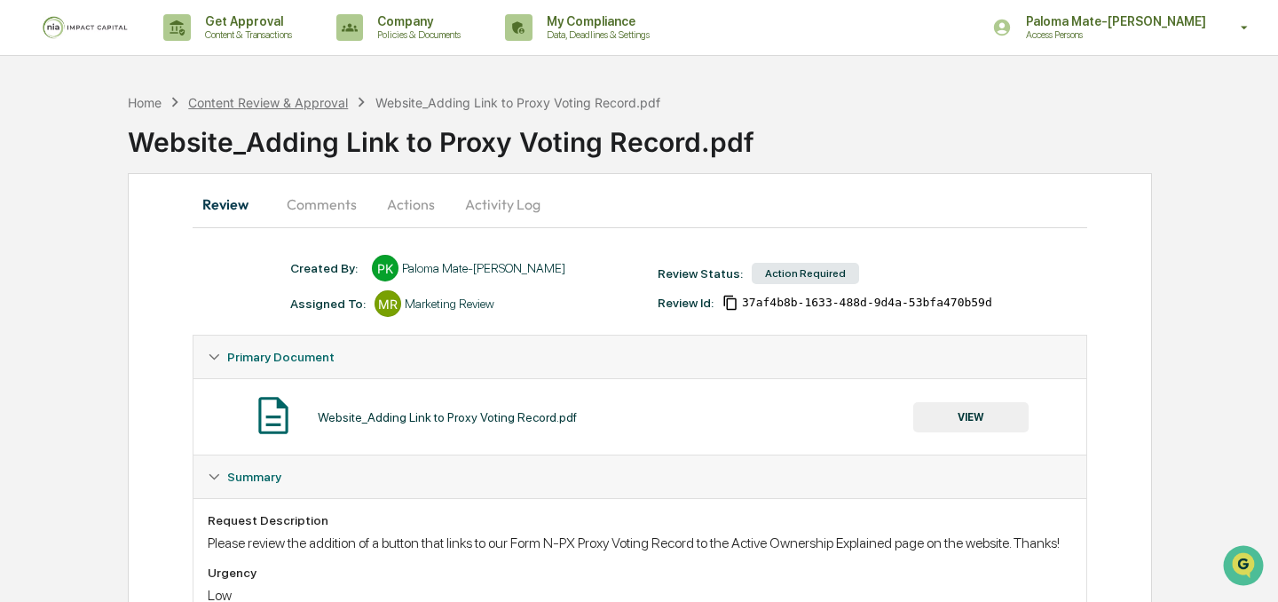
click at [260, 97] on div "Content Review & Approval" at bounding box center [268, 102] width 160 height 15
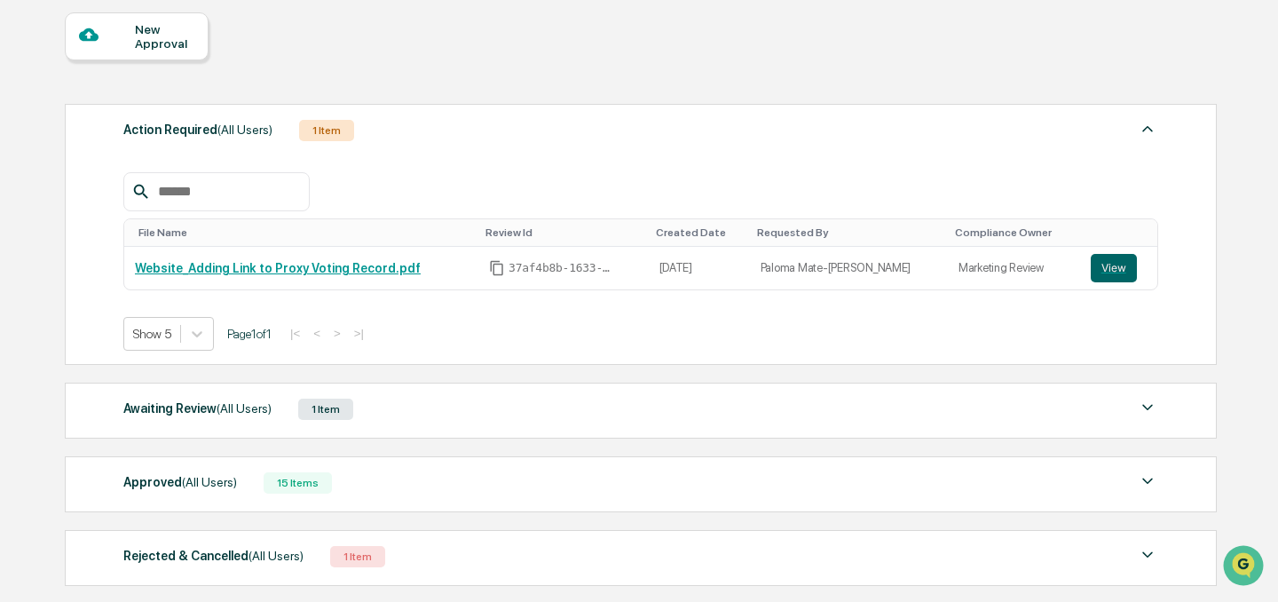
scroll to position [178, 0]
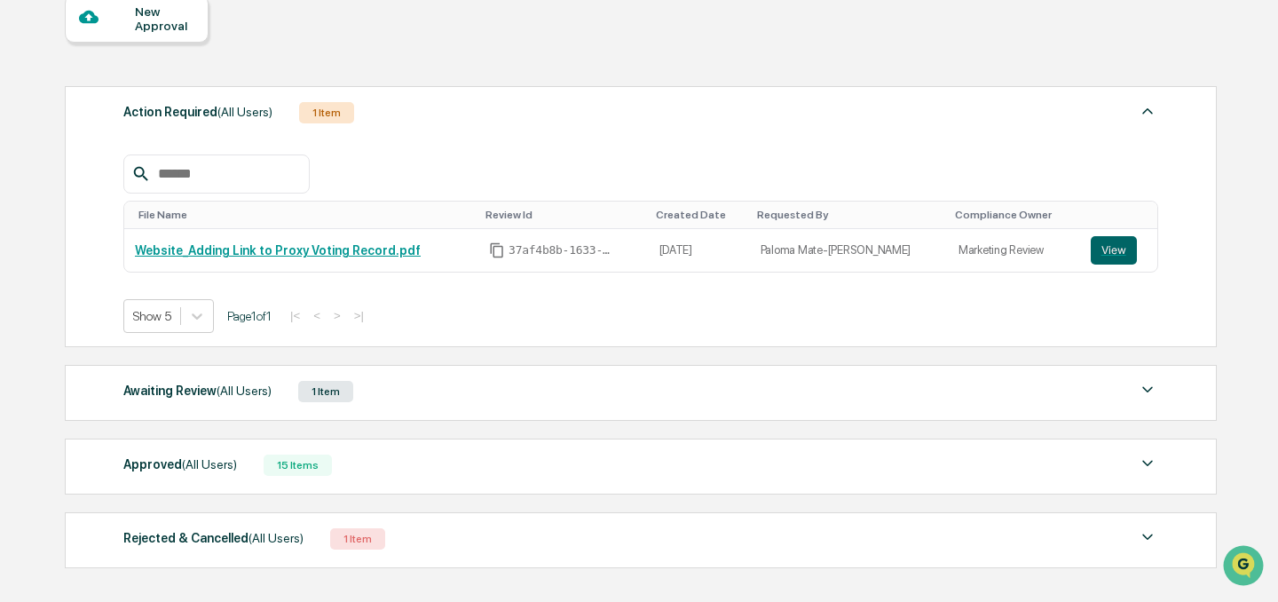
click at [417, 390] on div "Awaiting Review (All Users) 1 Item" at bounding box center [640, 391] width 1035 height 25
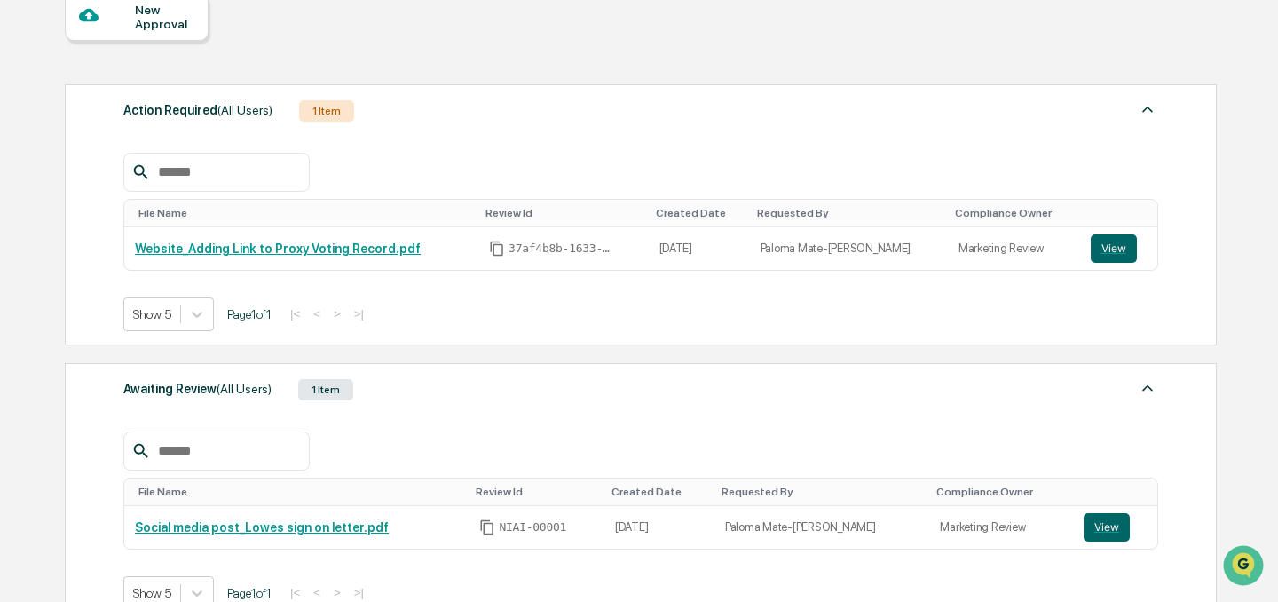
scroll to position [178, 0]
